Goal: Find specific page/section: Find specific page/section

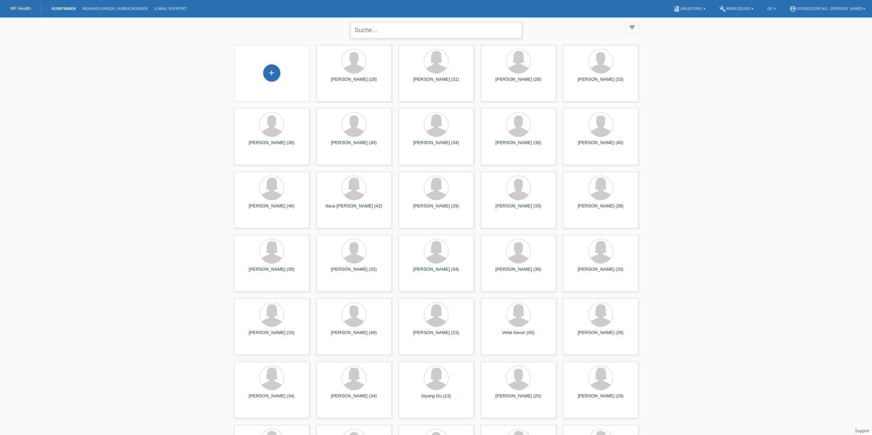
drag, startPoint x: 413, startPoint y: 23, endPoint x: 397, endPoint y: 28, distance: 16.3
click at [413, 23] on input "text" at bounding box center [436, 30] width 171 height 16
type input "[PERSON_NAME]"
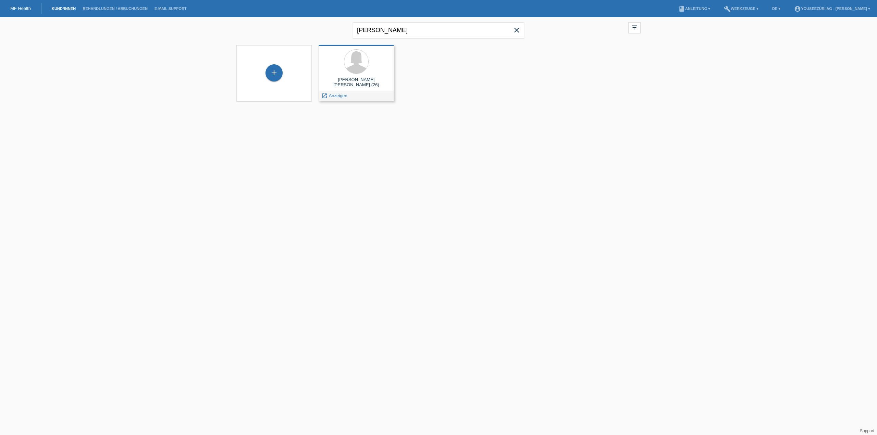
click at [361, 83] on div "[PERSON_NAME] [PERSON_NAME] (26)" at bounding box center [356, 82] width 64 height 11
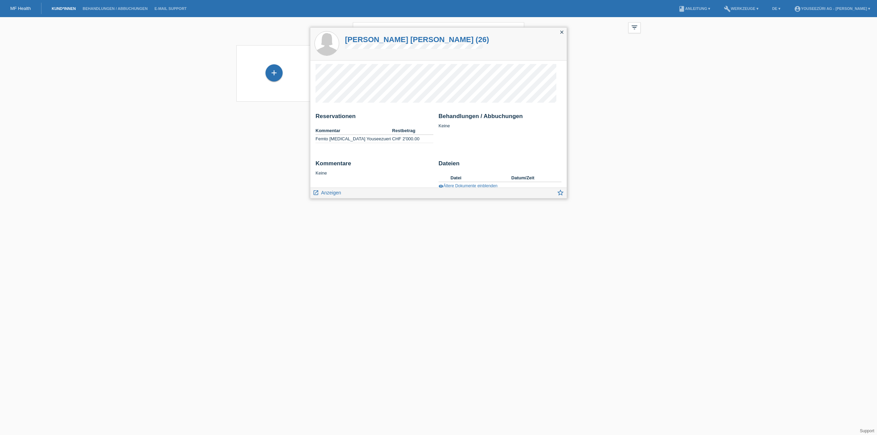
click at [562, 31] on icon "close" at bounding box center [561, 31] width 5 height 5
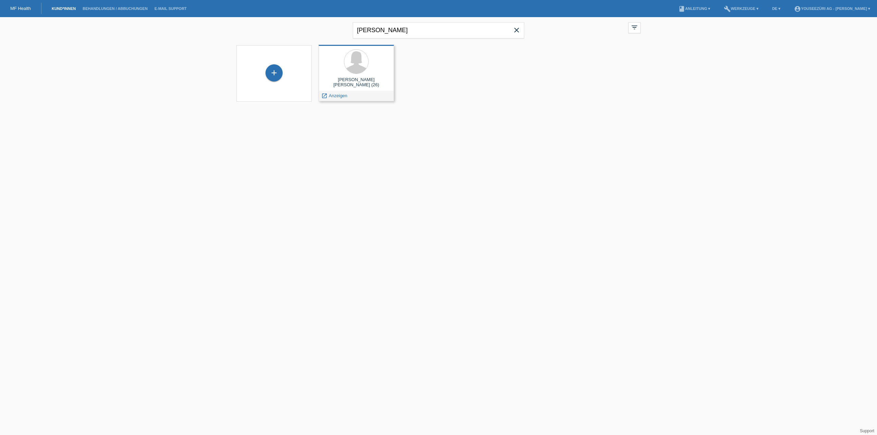
click at [344, 83] on div "[PERSON_NAME] [PERSON_NAME] (26)" at bounding box center [356, 82] width 64 height 11
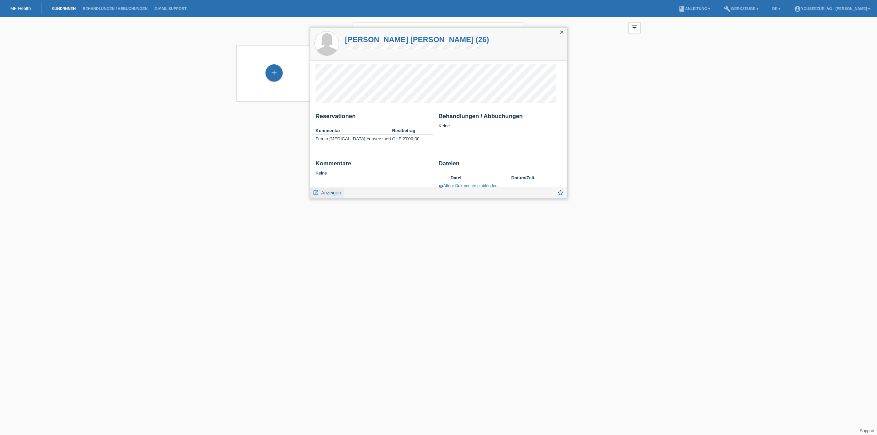
click at [330, 192] on span "Anzeigen" at bounding box center [331, 192] width 20 height 5
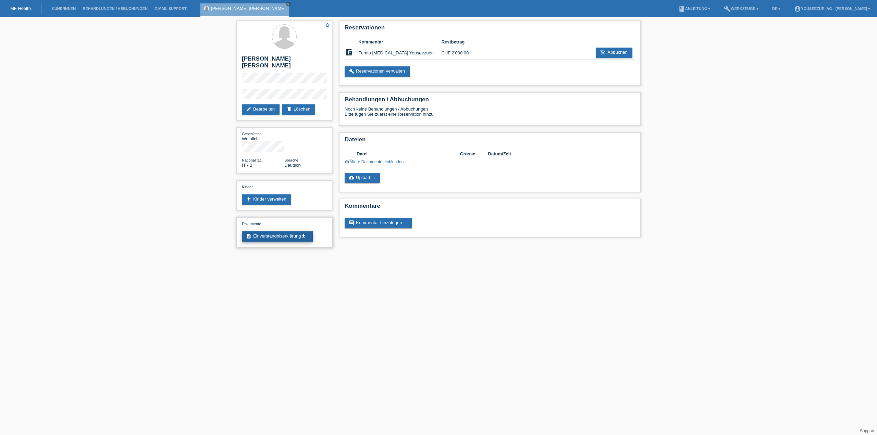
click at [284, 232] on link "description Einverständniserklärung get_app" at bounding box center [277, 237] width 71 height 10
click at [365, 177] on link "cloud_upload Upload ..." at bounding box center [362, 178] width 35 height 10
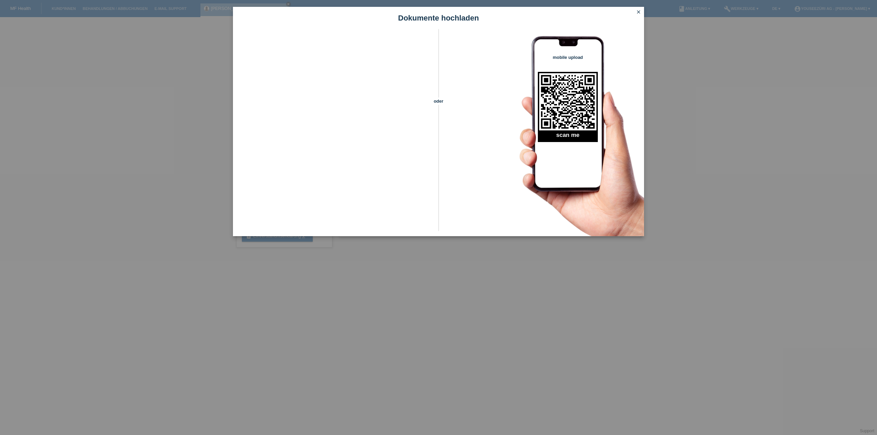
click at [638, 11] on icon "close" at bounding box center [638, 11] width 5 height 5
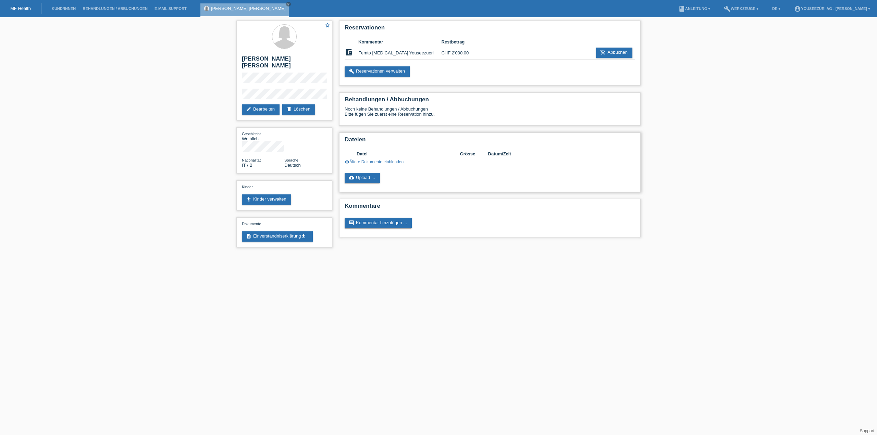
click at [361, 160] on link "visibility Ältere Dokumente einblenden" at bounding box center [374, 162] width 59 height 5
